Goal: Task Accomplishment & Management: Manage account settings

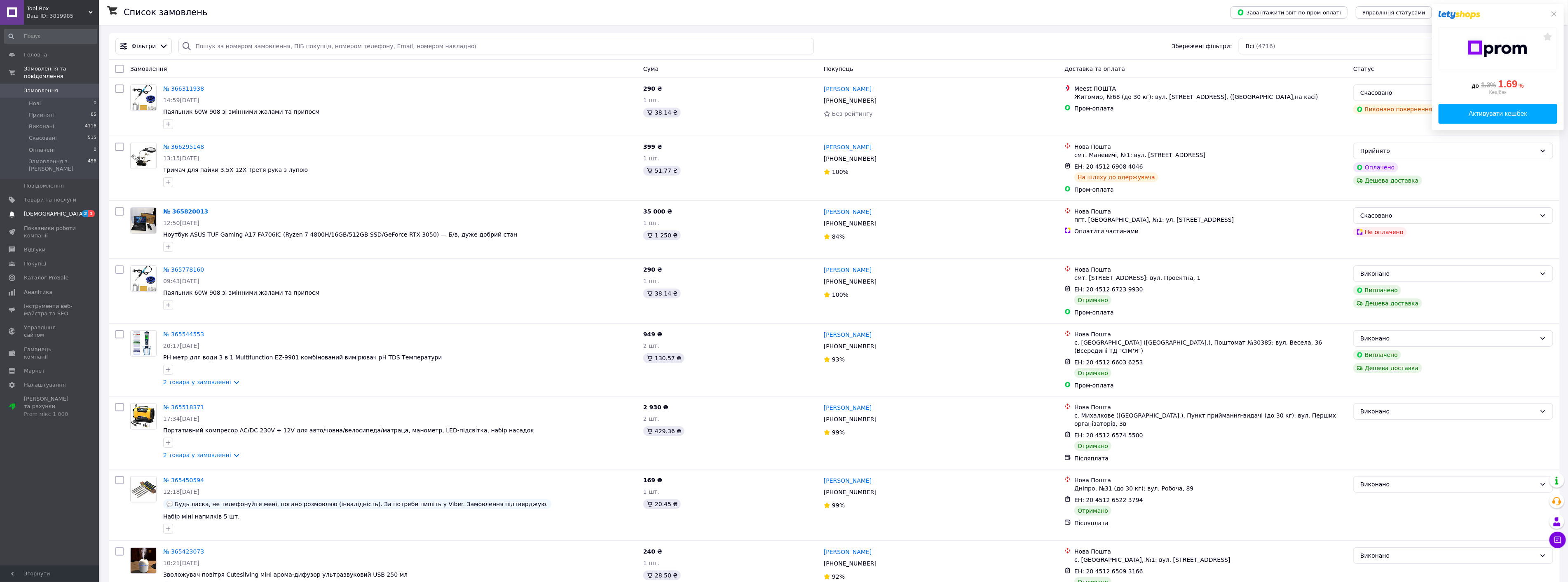
click at [46, 210] on span "[DEMOGRAPHIC_DATA]" at bounding box center [54, 214] width 61 height 7
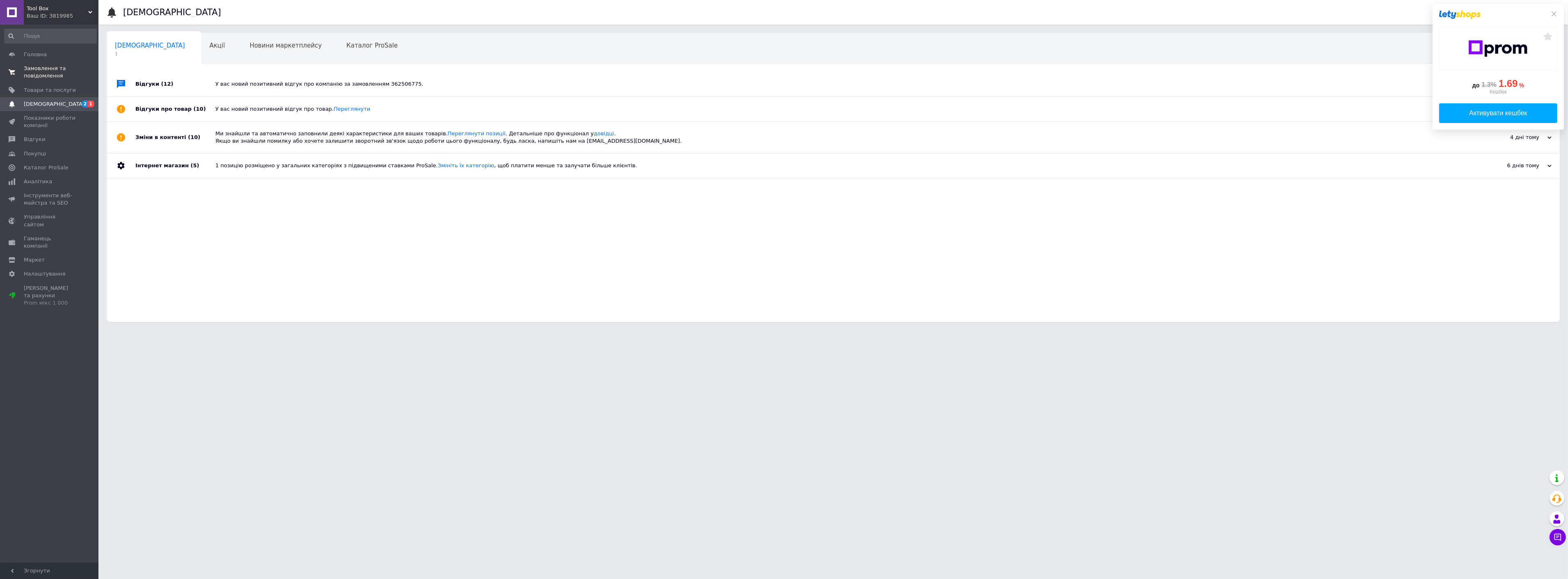
click at [30, 74] on span "Замовлення та повідомлення" at bounding box center [50, 72] width 52 height 15
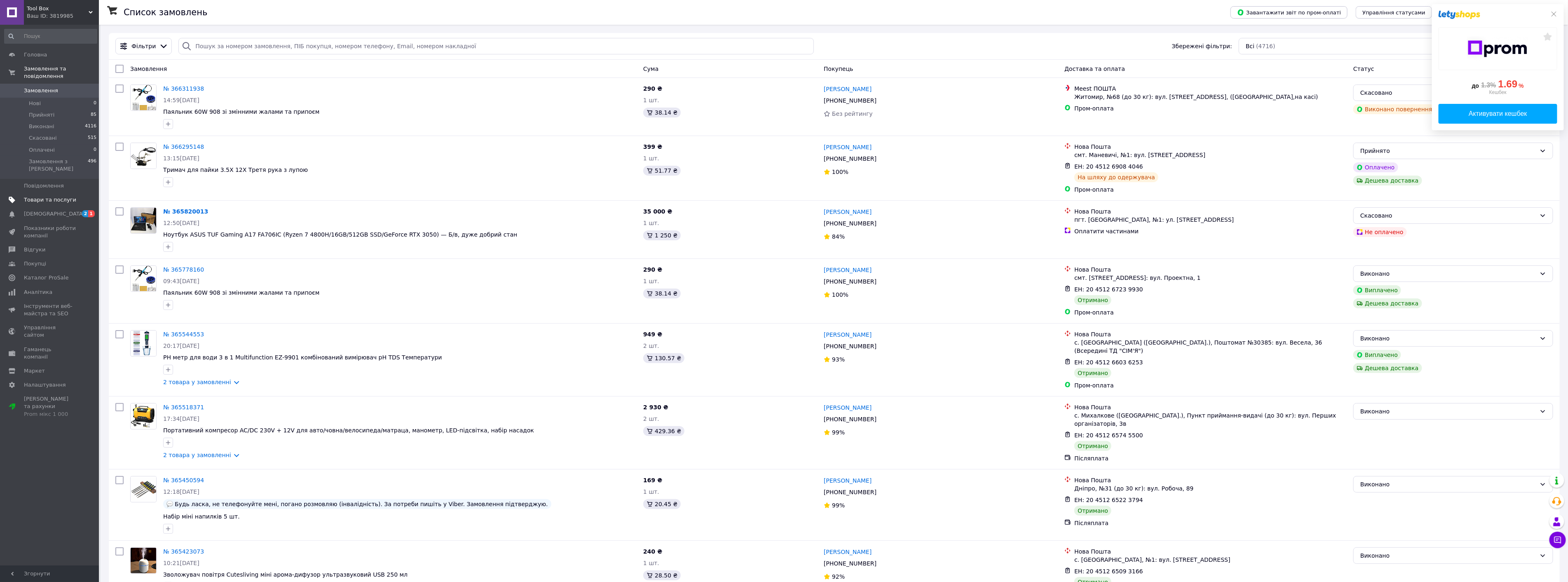
click at [45, 196] on span "Товари та послуги" at bounding box center [50, 200] width 53 height 7
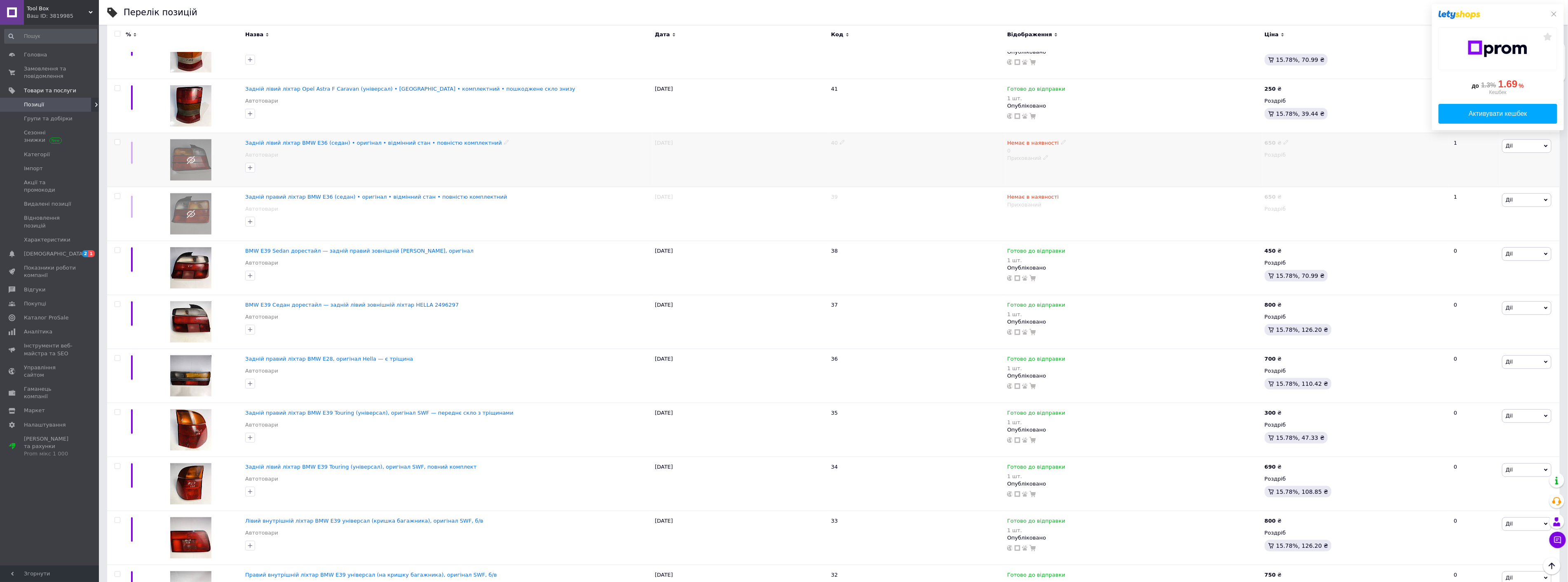
scroll to position [504, 0]
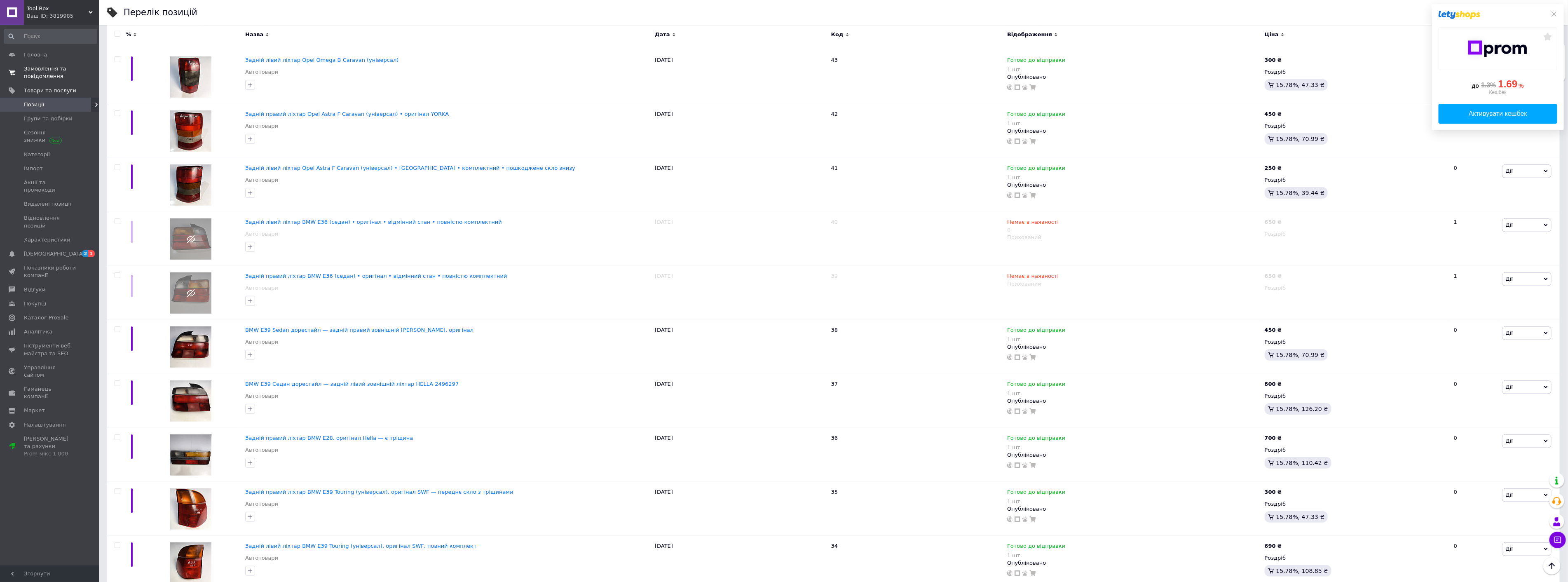
click at [40, 79] on span "Замовлення та повідомлення" at bounding box center [50, 72] width 53 height 15
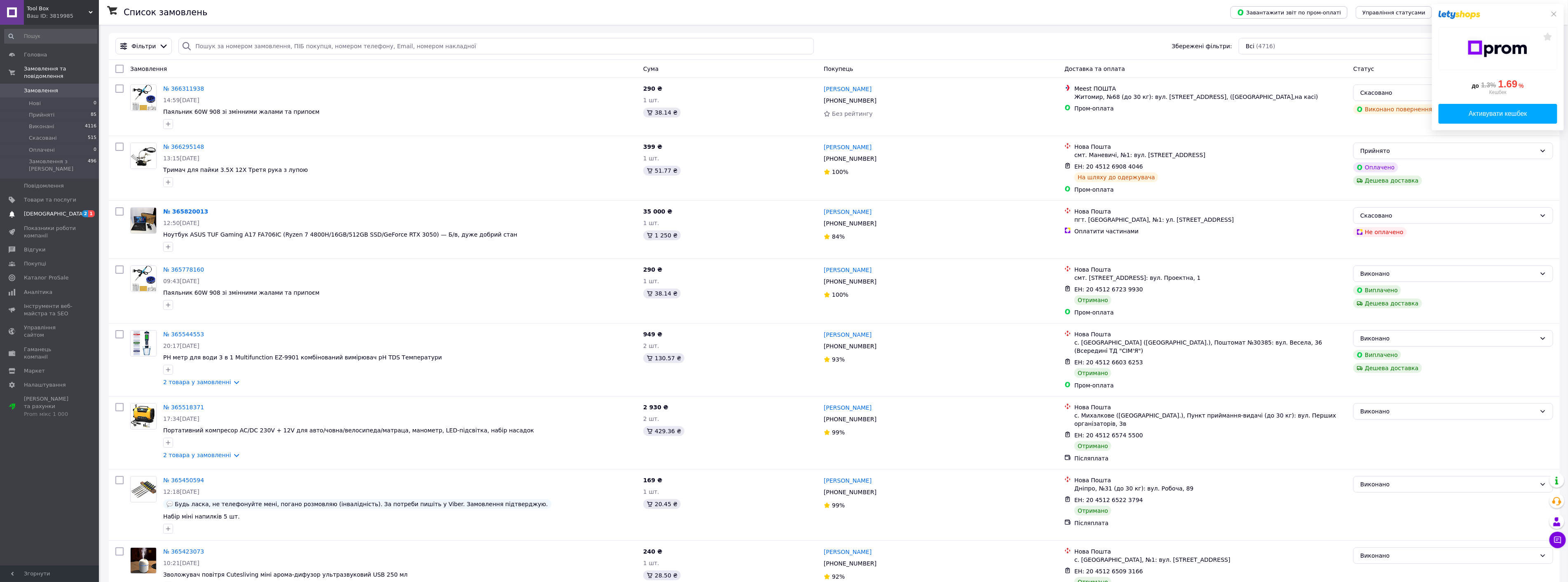
click at [39, 207] on link "[DEMOGRAPHIC_DATA] 2 1" at bounding box center [51, 213] width 101 height 14
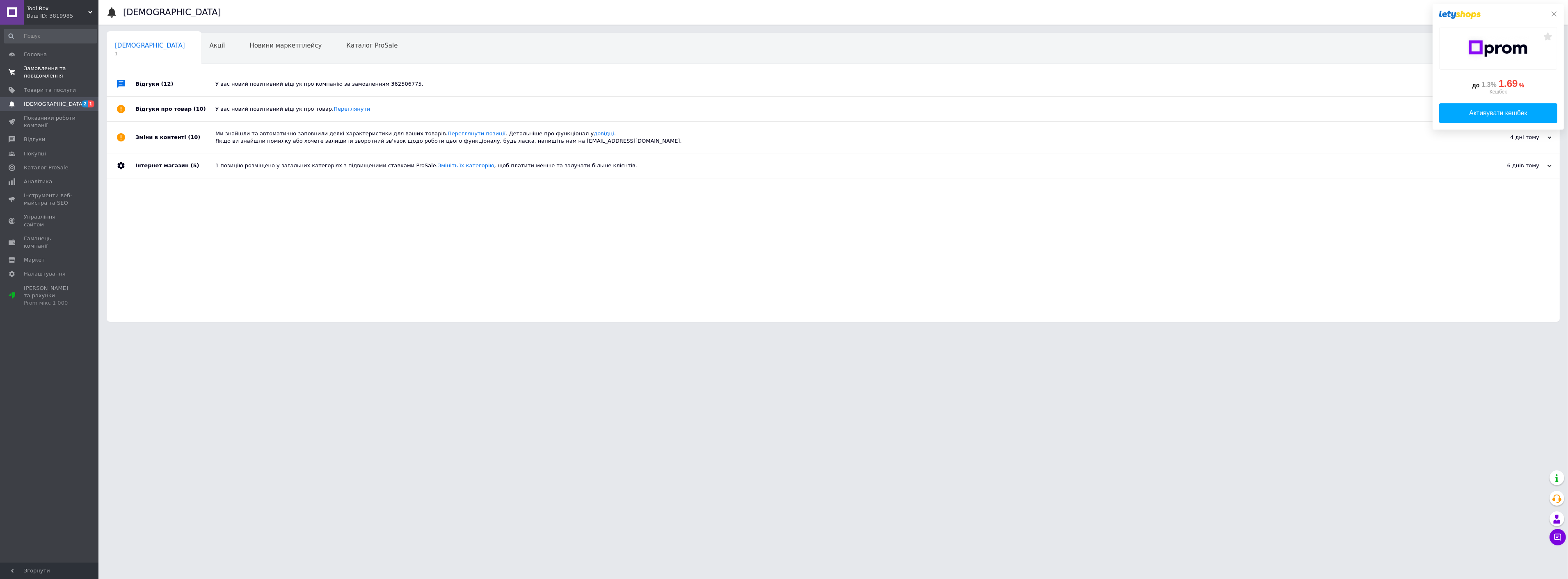
click at [51, 69] on span "Замовлення та повідомлення" at bounding box center [50, 72] width 52 height 15
